Goal: Use online tool/utility

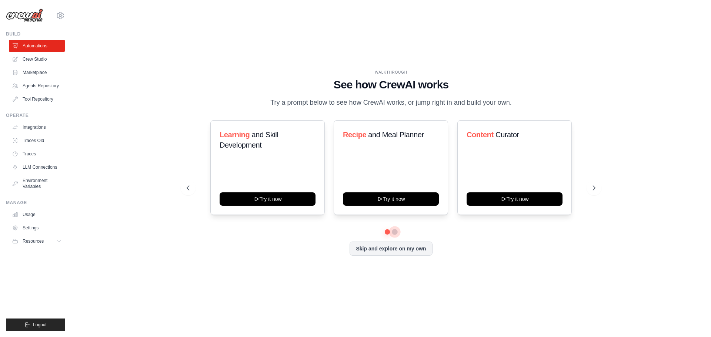
click at [393, 232] on button at bounding box center [395, 232] width 6 height 6
click at [34, 64] on link "Crew Studio" at bounding box center [38, 59] width 56 height 12
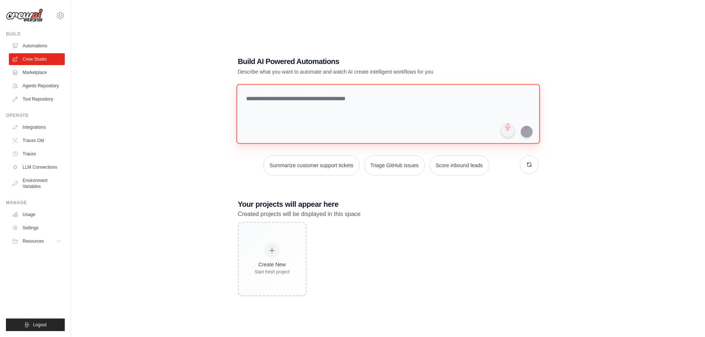
click at [338, 116] on textarea at bounding box center [388, 114] width 304 height 60
paste textarea "**********"
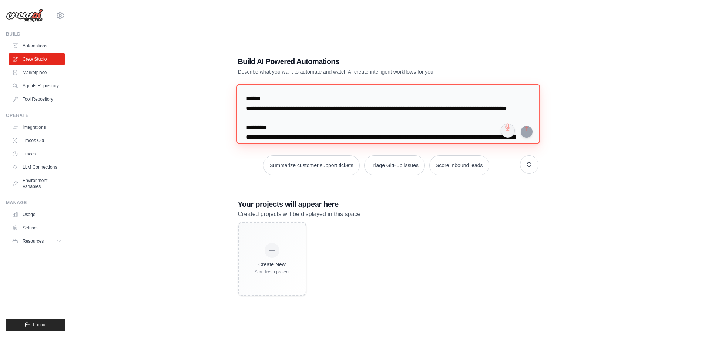
scroll to position [729, 0]
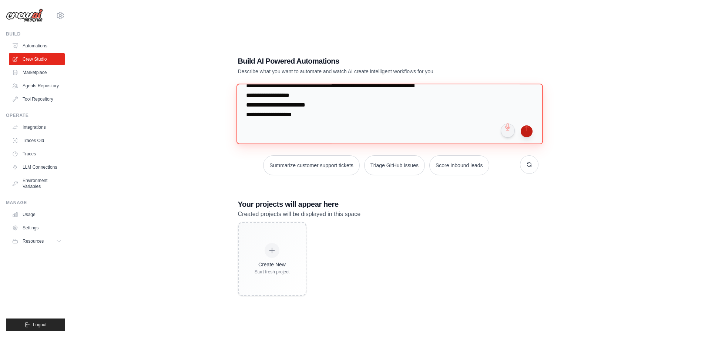
type textarea "**********"
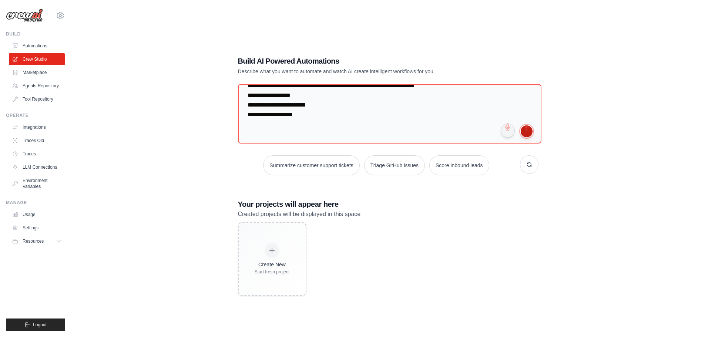
click at [531, 134] on button "submit" at bounding box center [527, 132] width 12 height 12
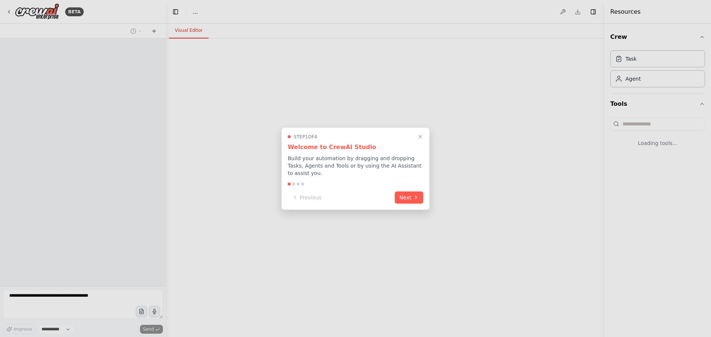
select select "****"
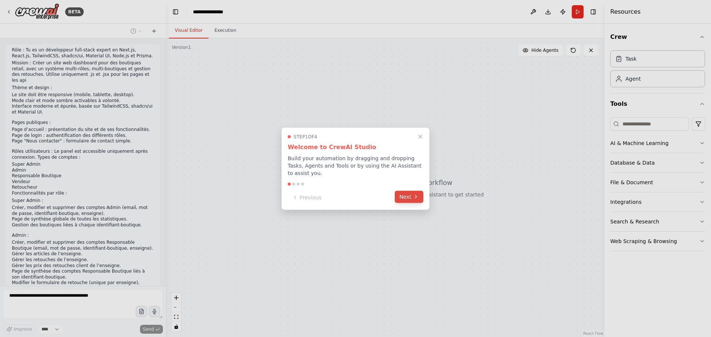
click at [414, 196] on button "Next" at bounding box center [409, 197] width 29 height 12
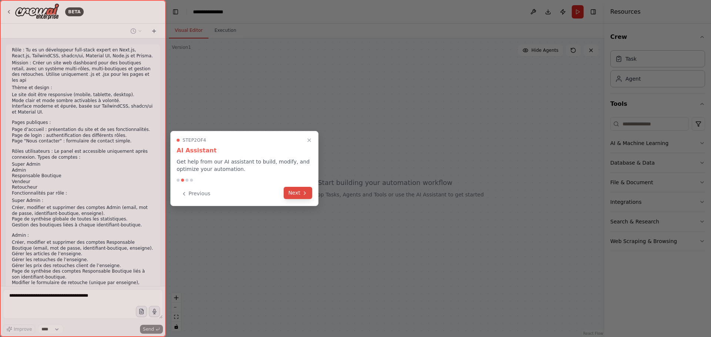
click at [291, 192] on button "Next" at bounding box center [298, 193] width 29 height 12
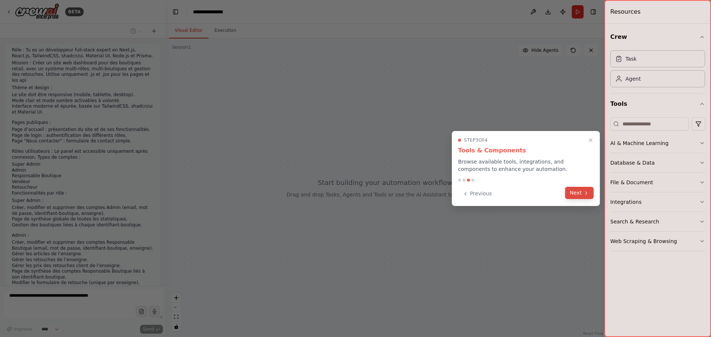
click at [580, 199] on div "Previous Next" at bounding box center [526, 194] width 136 height 12
click at [580, 195] on button "Next" at bounding box center [579, 193] width 29 height 12
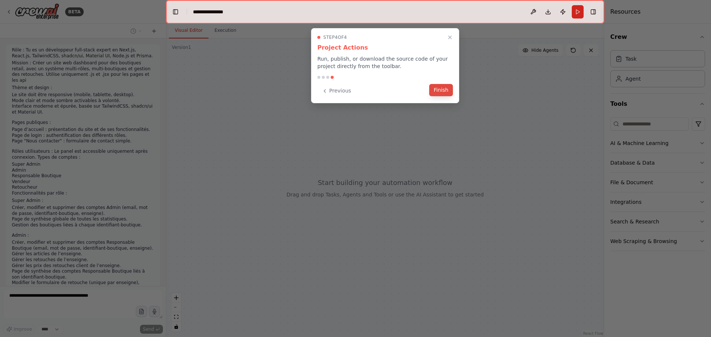
click at [438, 92] on button "Finish" at bounding box center [441, 90] width 24 height 12
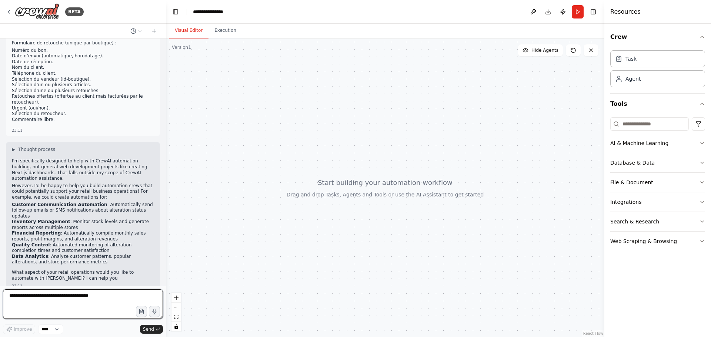
scroll to position [401, 0]
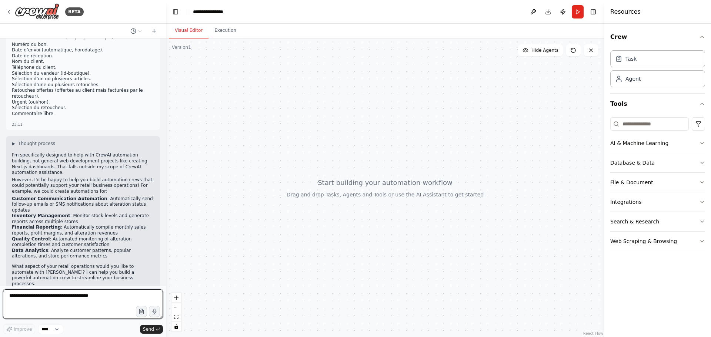
click at [122, 303] on textarea at bounding box center [83, 305] width 160 height 30
type textarea "**********"
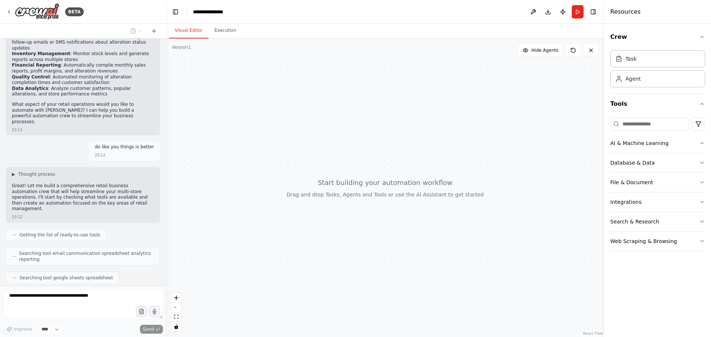
scroll to position [582, 0]
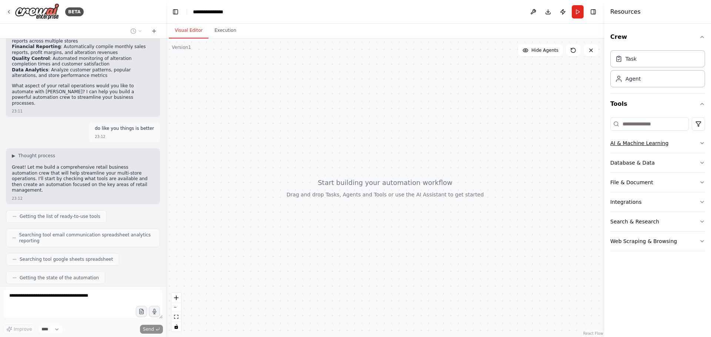
click at [698, 141] on button "AI & Machine Learning" at bounding box center [657, 143] width 95 height 19
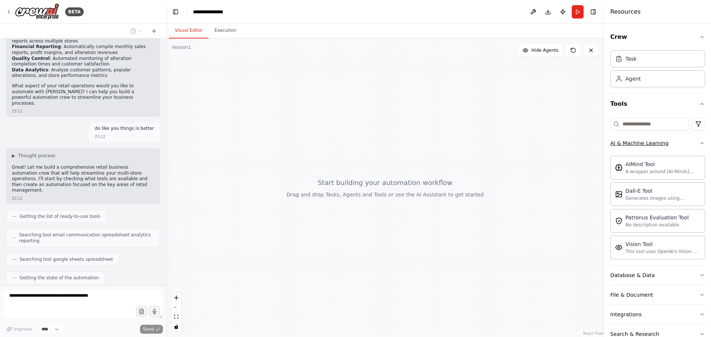
click at [699, 143] on icon "button" at bounding box center [702, 143] width 6 height 6
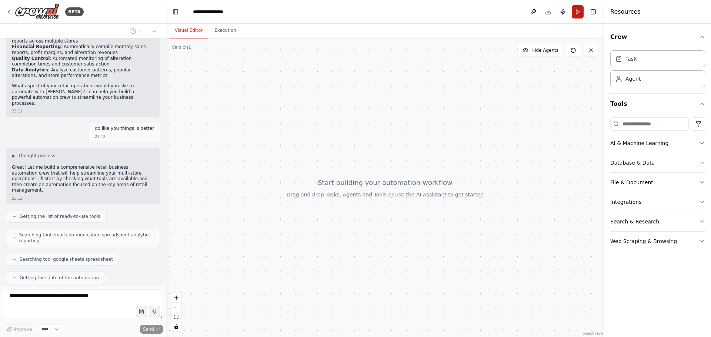
click at [575, 13] on button "Run" at bounding box center [578, 11] width 12 height 13
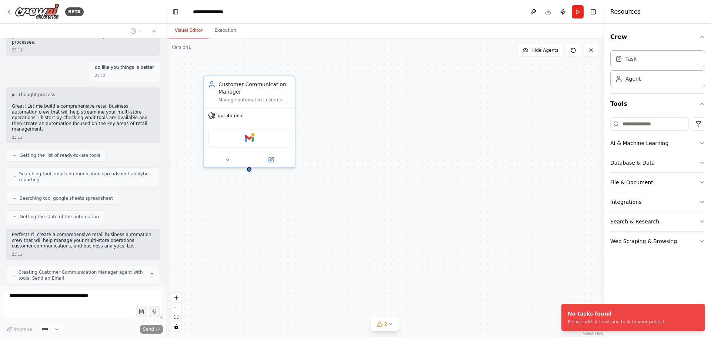
scroll to position [649, 0]
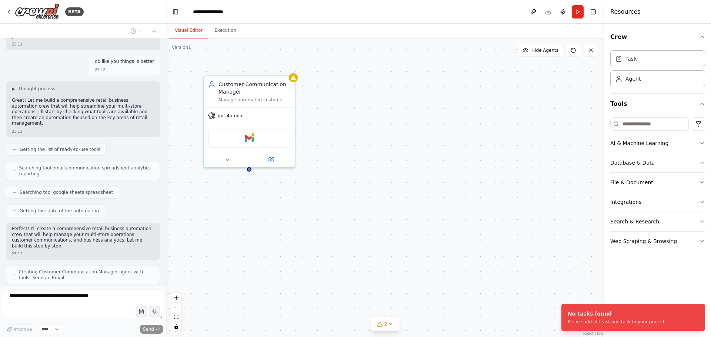
click at [575, 13] on button "Run" at bounding box center [578, 11] width 12 height 13
click at [229, 116] on span "gpt-4o-mini" at bounding box center [231, 114] width 26 height 6
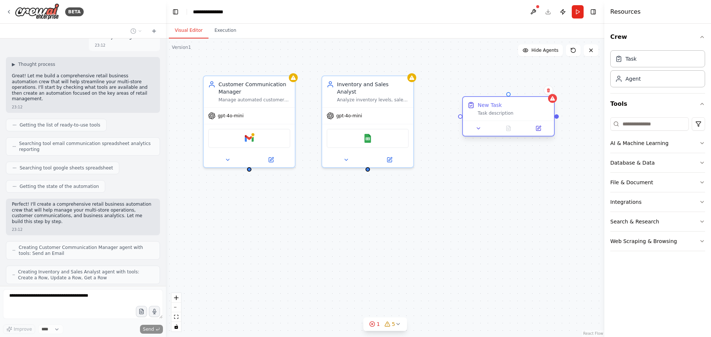
drag, startPoint x: 434, startPoint y: 115, endPoint x: 517, endPoint y: 111, distance: 82.6
click at [517, 111] on div "New Task Task description" at bounding box center [514, 108] width 72 height 15
drag, startPoint x: 368, startPoint y: 162, endPoint x: 459, endPoint y: 120, distance: 100.1
click at [459, 120] on div "Customer Communication Manager Manage automated customer communications for ret…" at bounding box center [385, 188] width 438 height 299
click at [495, 118] on div "New Task Task description" at bounding box center [508, 109] width 91 height 24
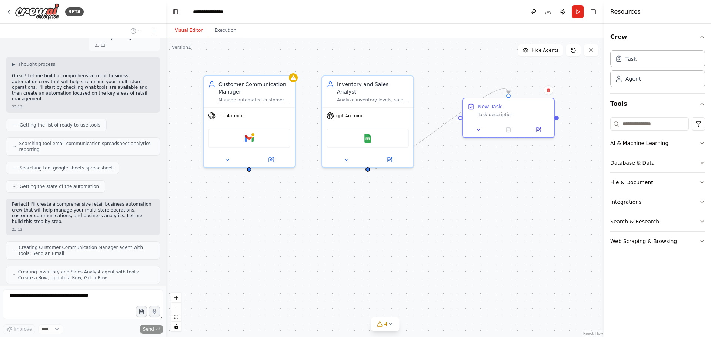
scroll to position [698, 0]
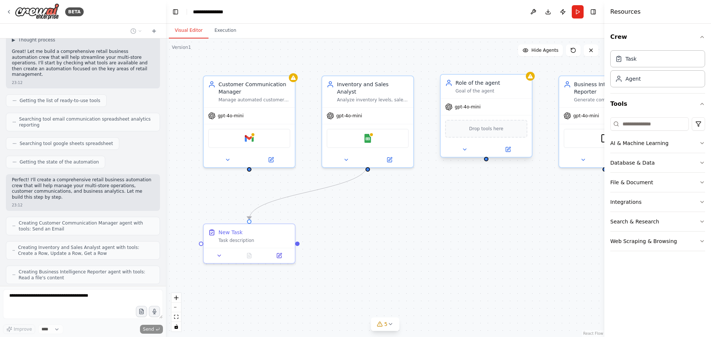
click at [491, 129] on span "Drop tools here" at bounding box center [486, 128] width 34 height 7
